Goal: Check status: Check status

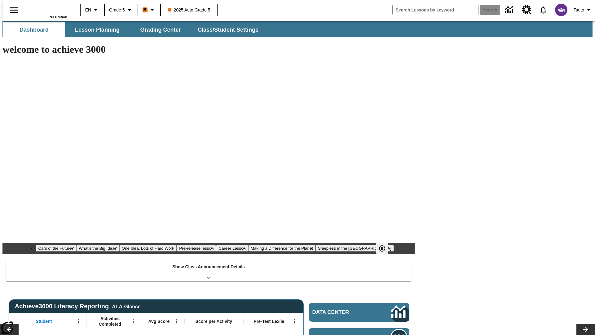
type input "-1"
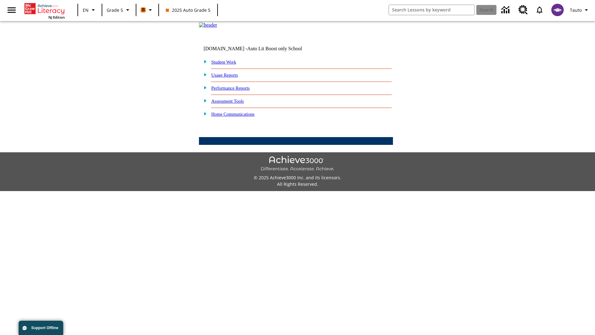
click at [228, 64] on link "Student Work" at bounding box center [223, 61] width 25 height 5
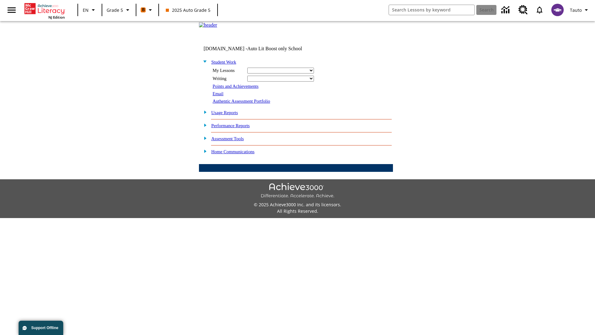
select select "/options/reports/?report_id=12&atype=4&section=2"
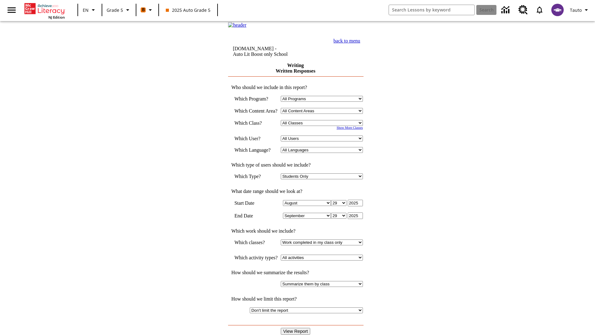
click at [324, 126] on select "Select a Class: All Classes 2025 Auto Grade 5 OL 2025 Auto Grade 6" at bounding box center [322, 123] width 82 height 6
select select "11133131"
